Goal: Information Seeking & Learning: Find specific fact

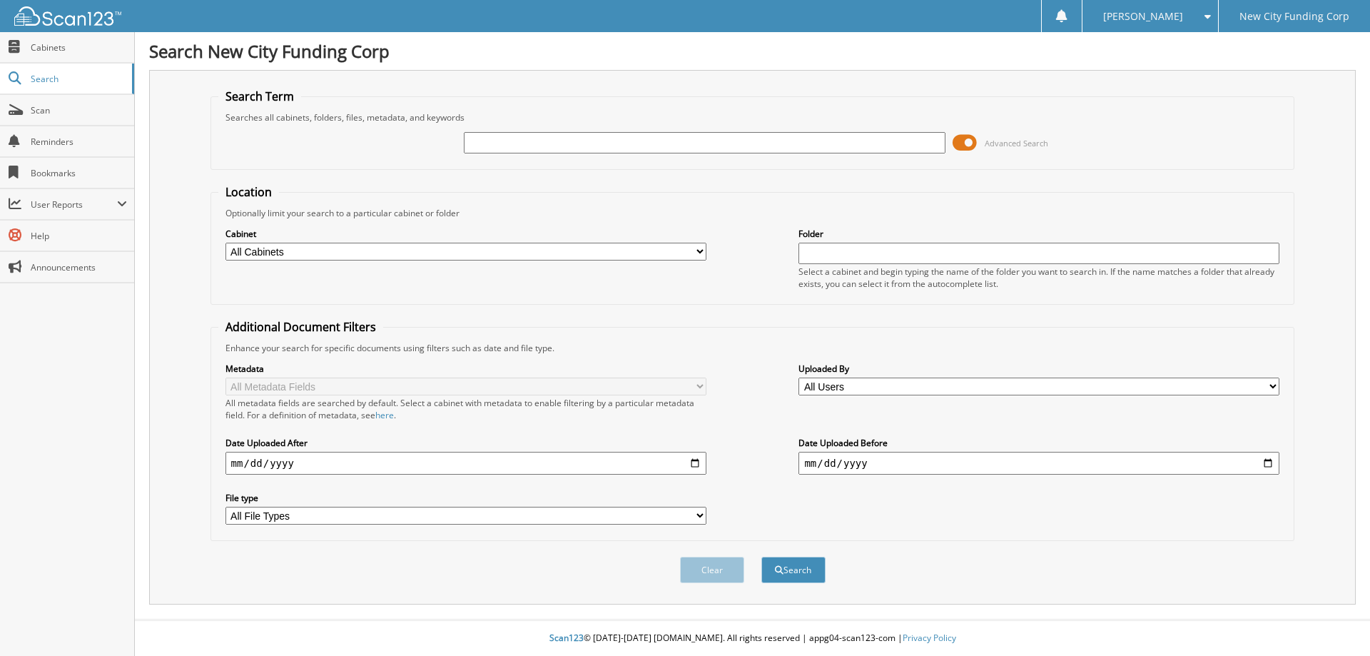
click at [647, 138] on input "text" at bounding box center [704, 142] width 481 height 21
type input "379778"
click at [762, 557] on button "Search" at bounding box center [794, 570] width 64 height 26
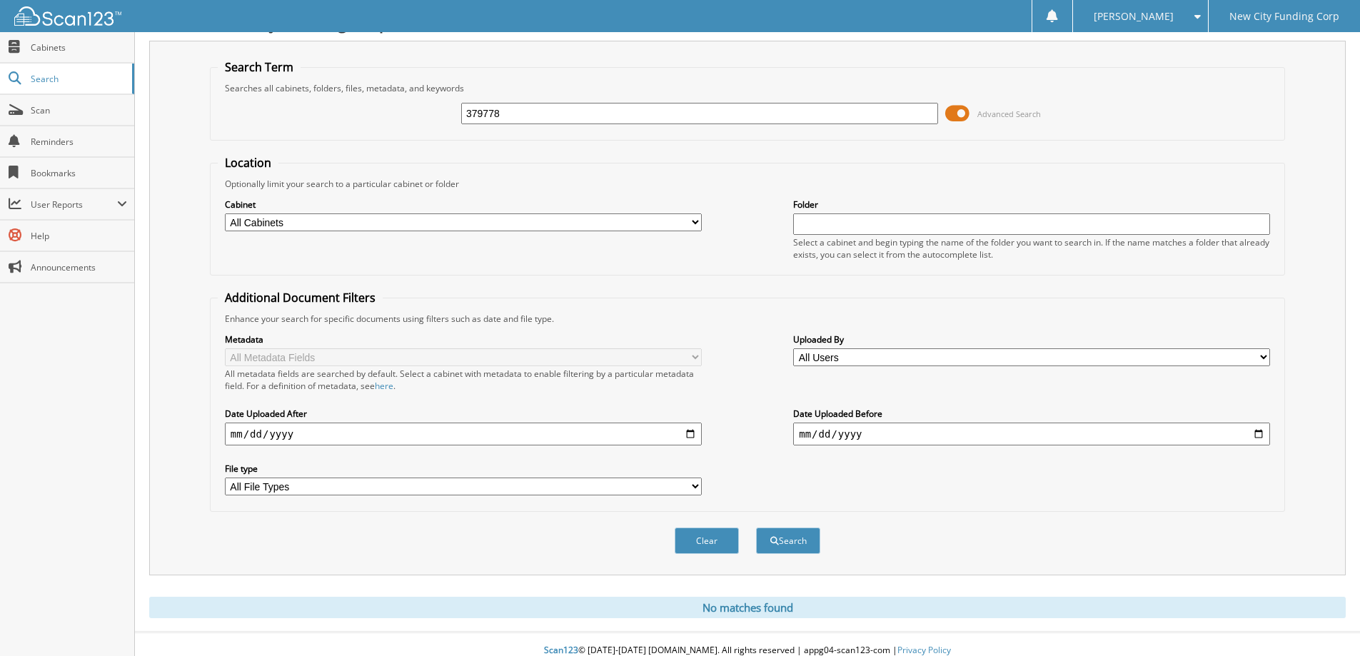
scroll to position [42, 0]
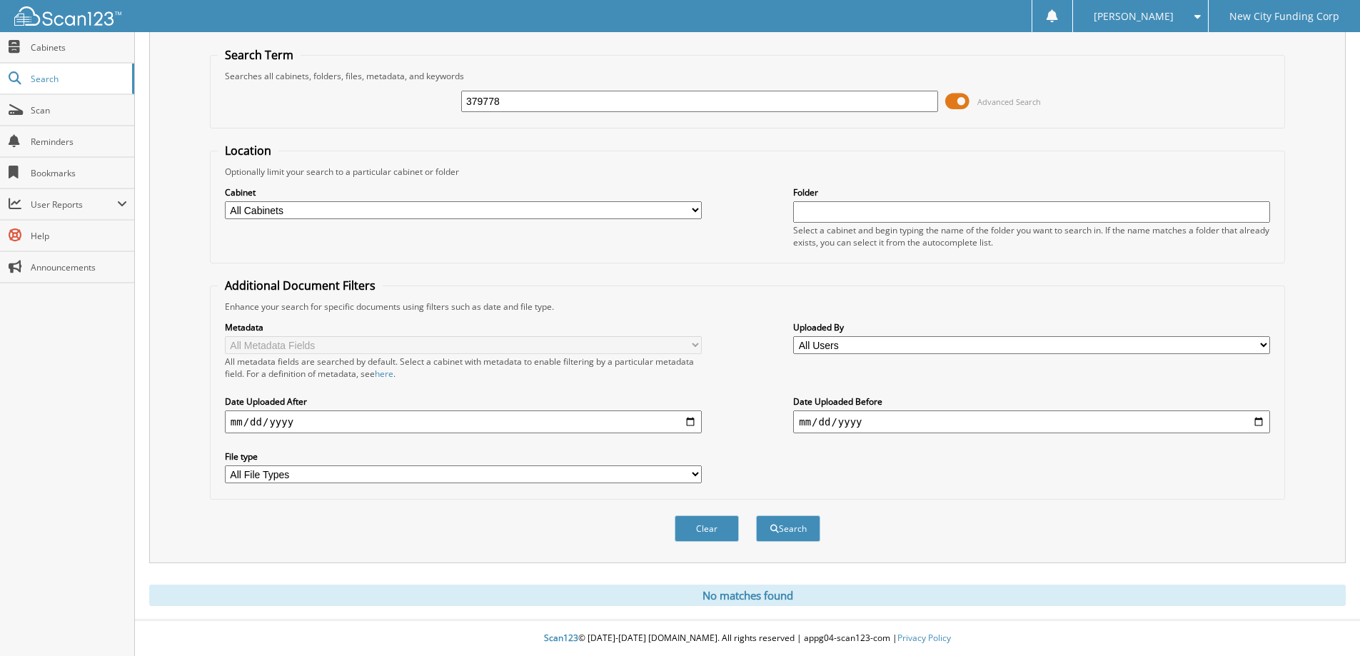
drag, startPoint x: 712, startPoint y: 538, endPoint x: 402, endPoint y: 486, distance: 314.1
click at [711, 538] on button "Clear" at bounding box center [707, 528] width 64 height 26
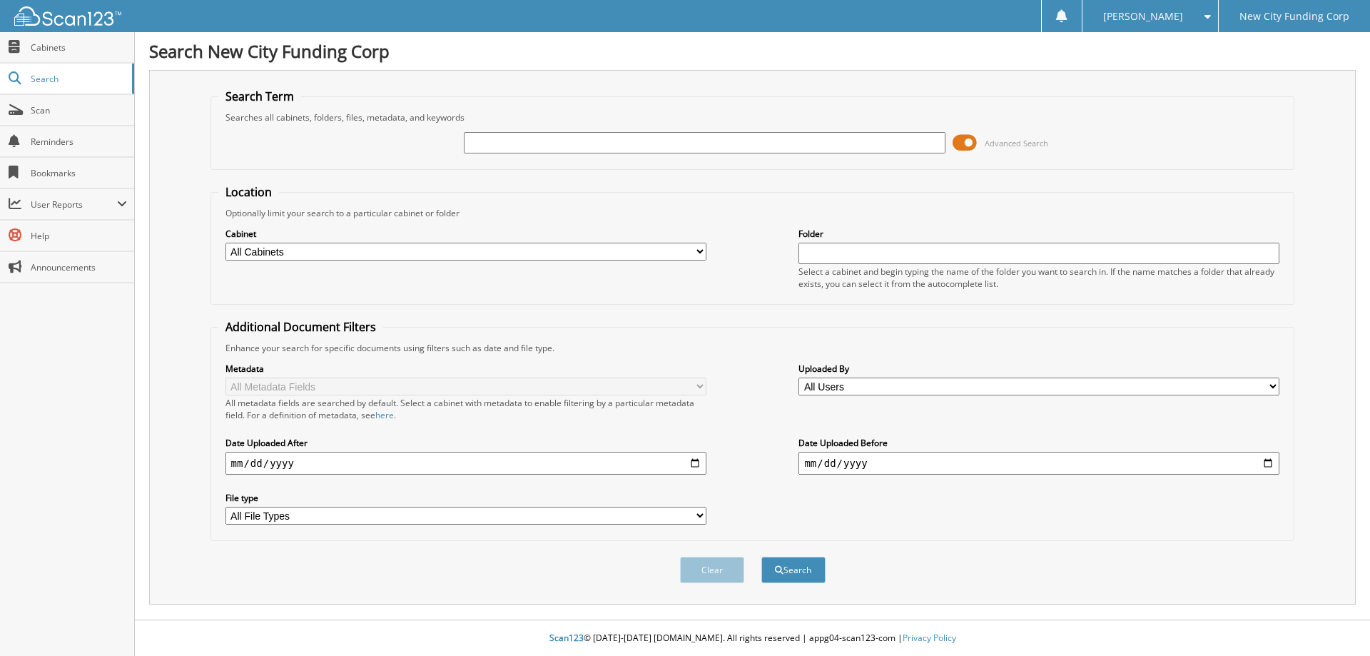
click at [592, 145] on input "text" at bounding box center [704, 142] width 481 height 21
type input "319192"
click at [762, 557] on button "Search" at bounding box center [794, 570] width 64 height 26
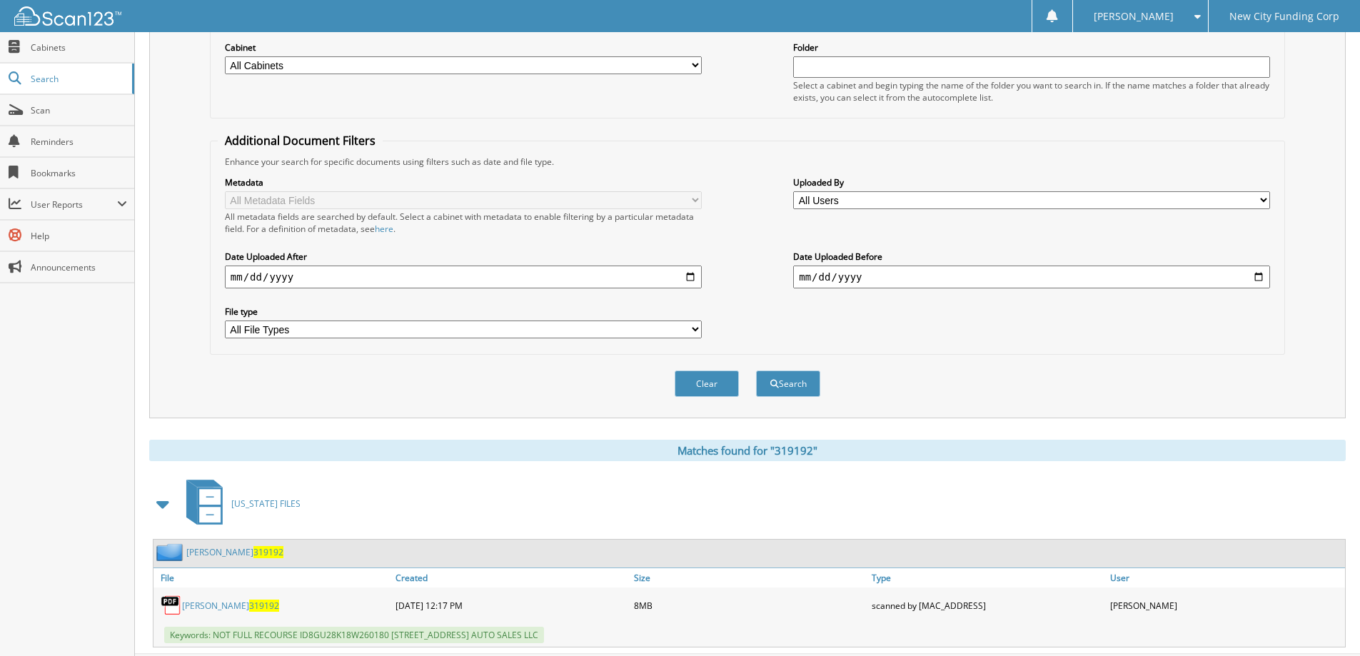
scroll to position [221, 0]
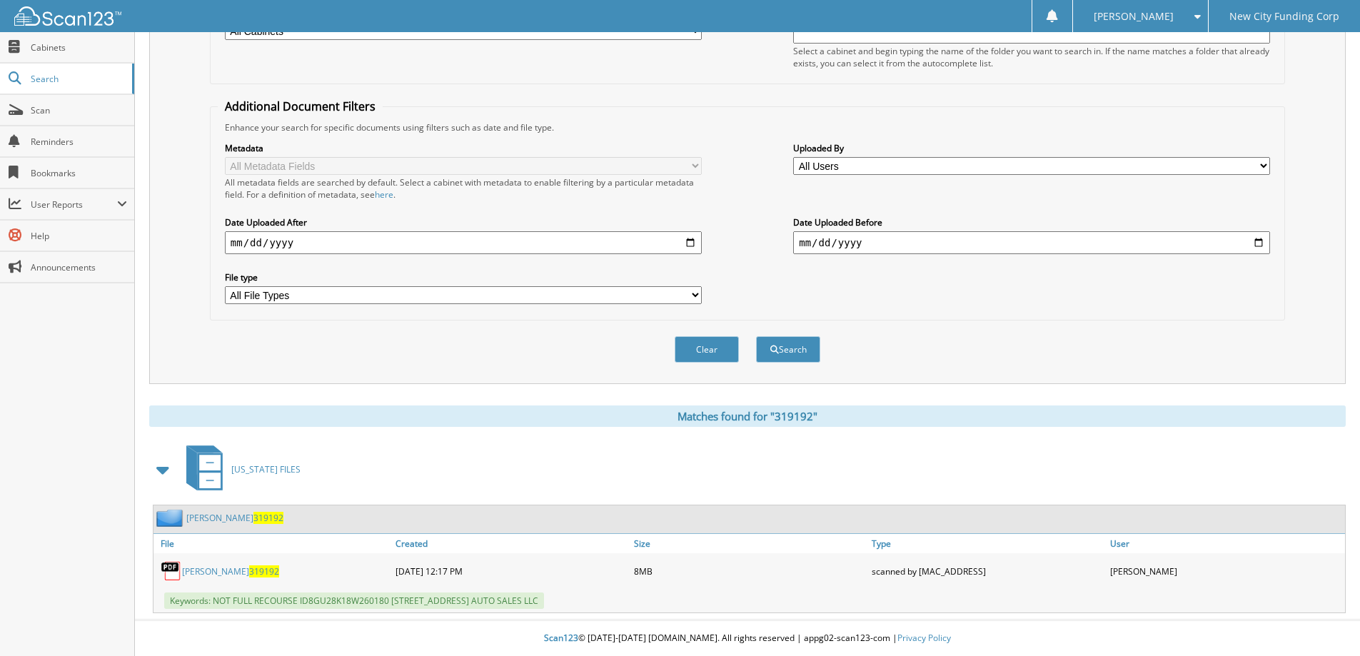
click at [248, 573] on link "[PERSON_NAME] 319192" at bounding box center [230, 571] width 97 height 12
